Goal: Register for event/course

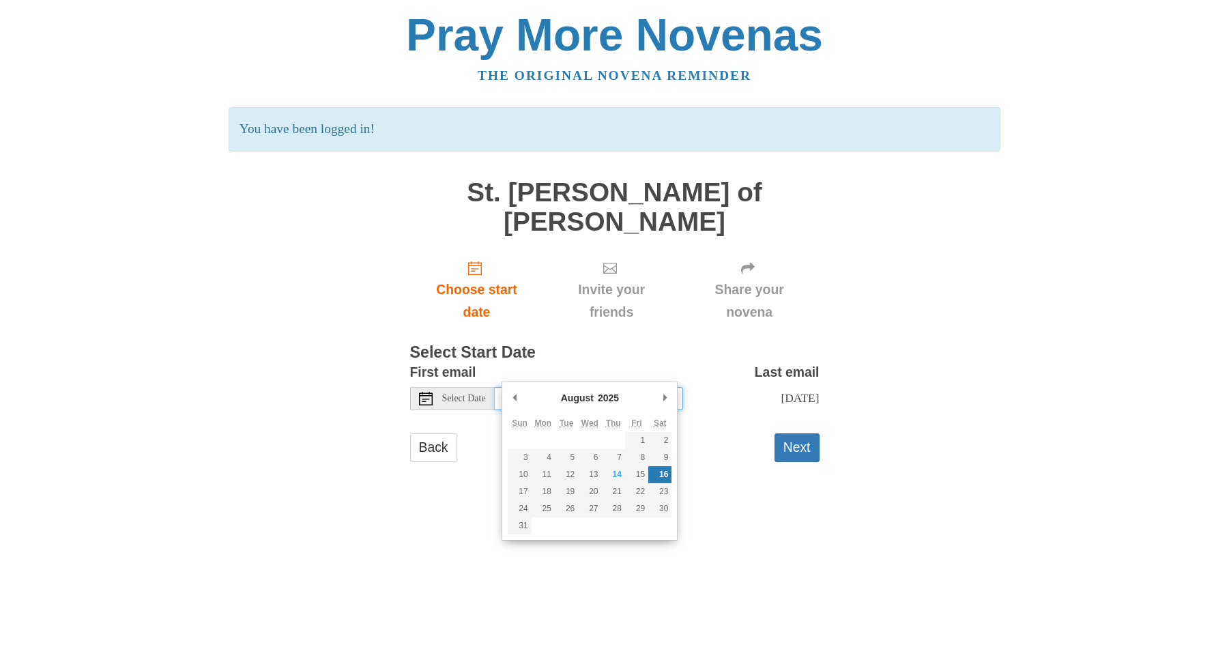
click at [656, 387] on input "Saturday, August 16th" at bounding box center [589, 398] width 188 height 23
click at [999, 467] on div "Pray More Novenas The original novena reminder You have been logged in! St. Ter…" at bounding box center [615, 250] width 798 height 501
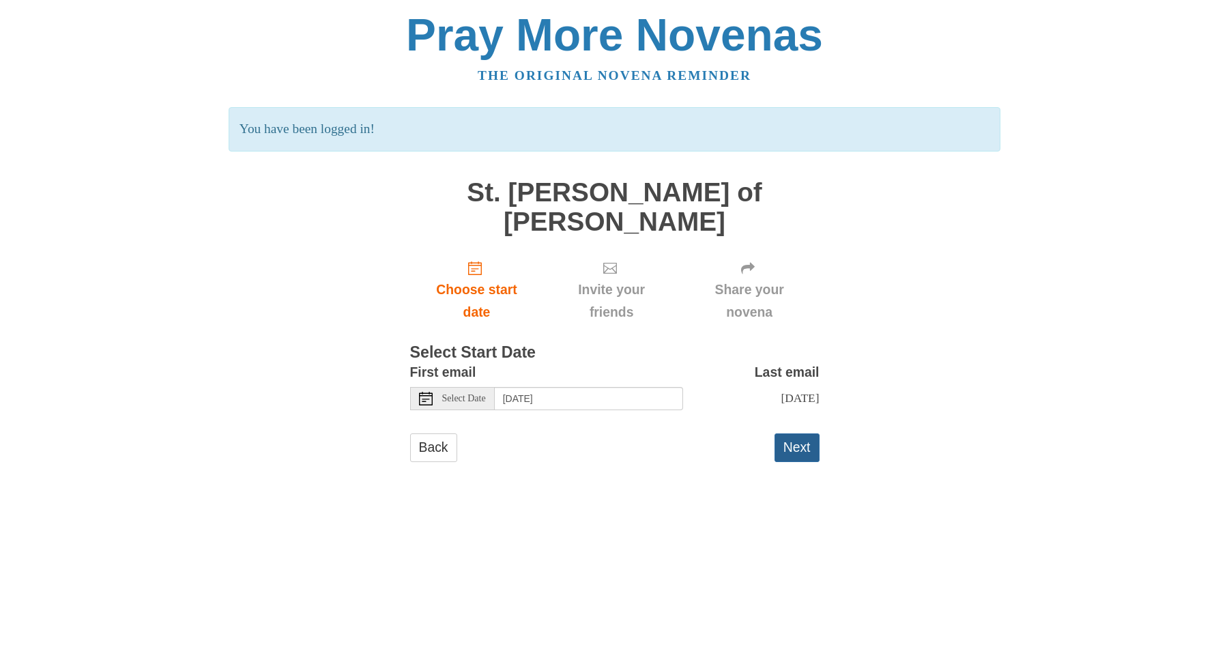
click at [793, 433] on button "Next" at bounding box center [796, 447] width 45 height 28
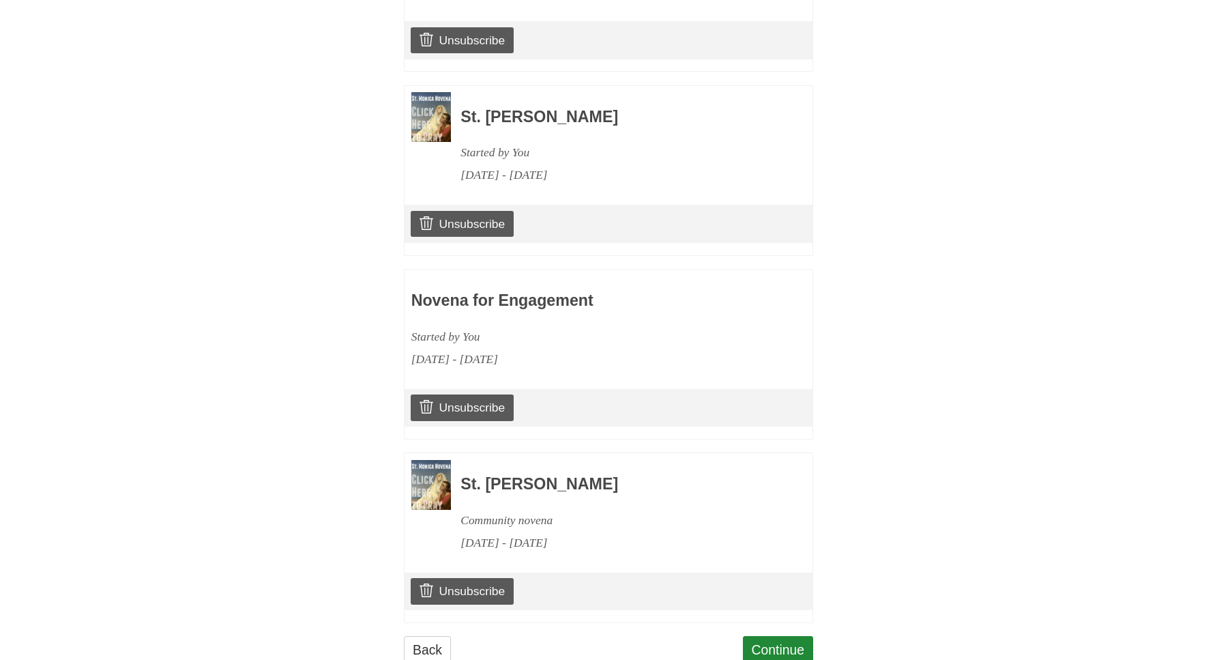
scroll to position [1002, 0]
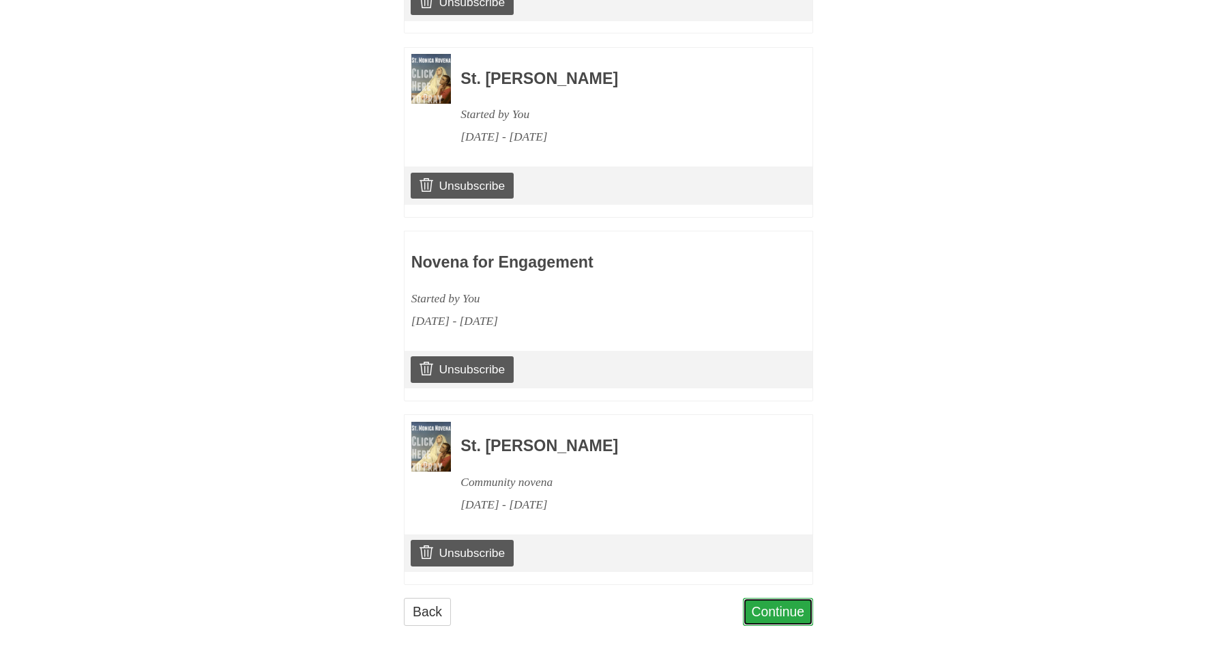
click at [791, 601] on link "Continue" at bounding box center [778, 612] width 71 height 28
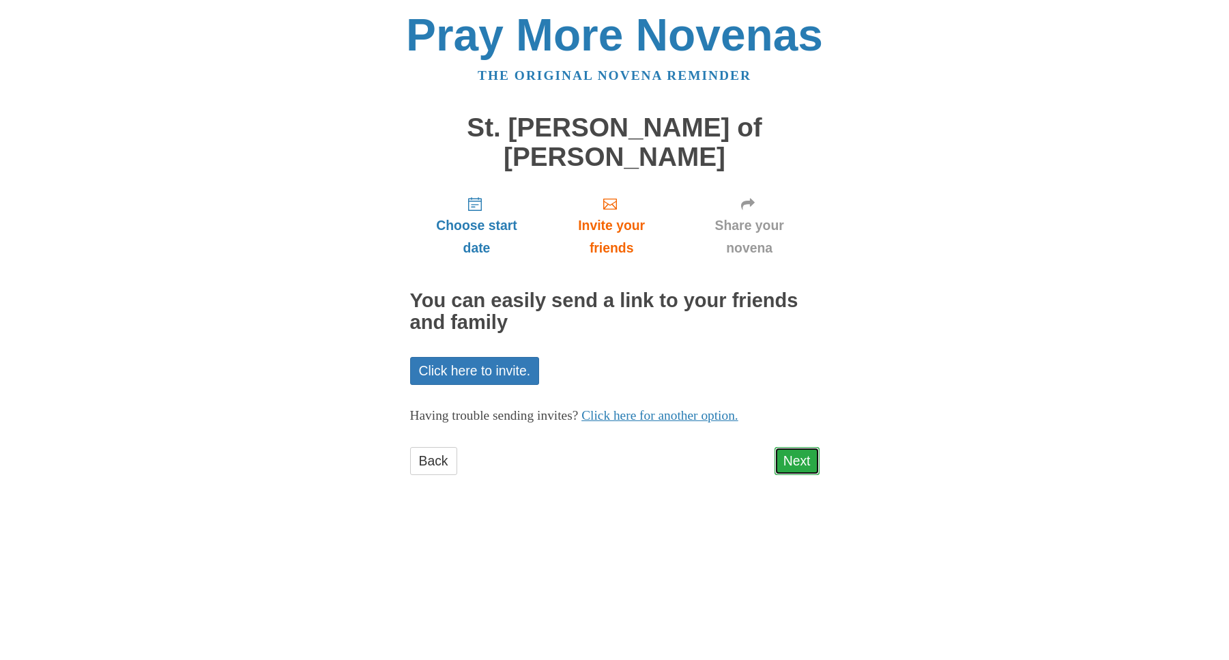
click at [796, 447] on link "Next" at bounding box center [796, 461] width 45 height 28
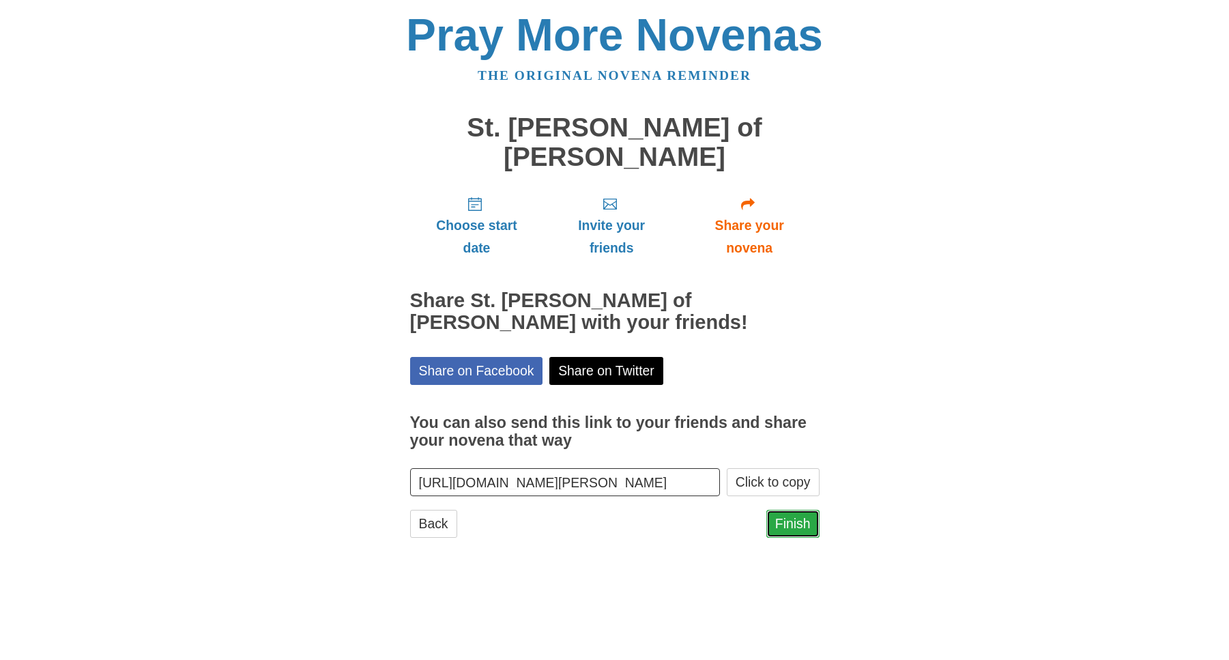
click at [798, 510] on link "Finish" at bounding box center [792, 524] width 53 height 28
